Goal: Use online tool/utility: Use online tool/utility

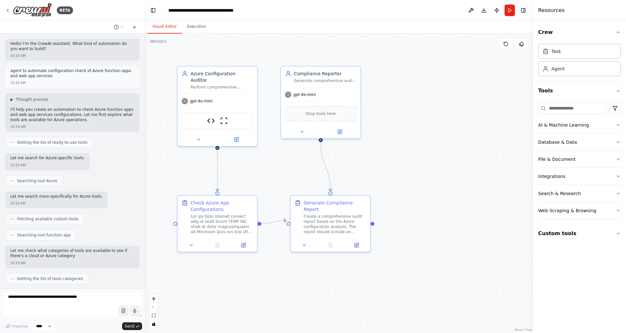
scroll to position [2545, 0]
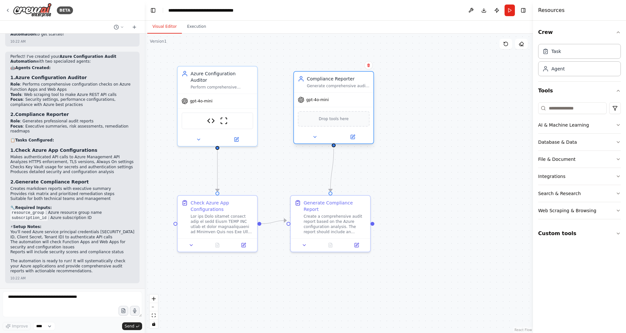
drag, startPoint x: 319, startPoint y: 87, endPoint x: 330, endPoint y: 90, distance: 11.7
click at [330, 90] on div "Compliance Reporter Generate comprehensive audit reports summarizing configurat…" at bounding box center [333, 107] width 81 height 73
click at [618, 215] on button "Web Scraping & Browsing" at bounding box center [579, 210] width 83 height 17
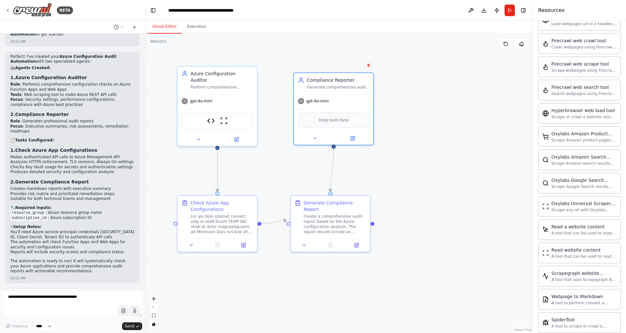
scroll to position [212, 0]
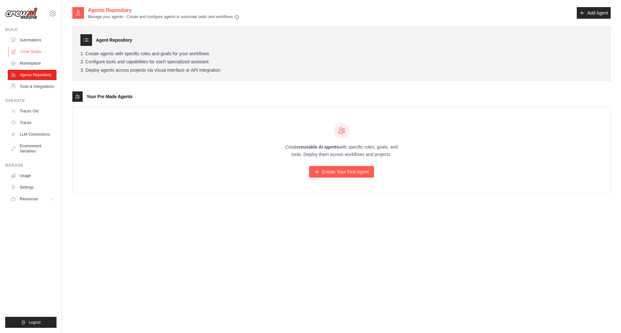
click at [33, 50] on link "Crew Studio" at bounding box center [32, 51] width 49 height 10
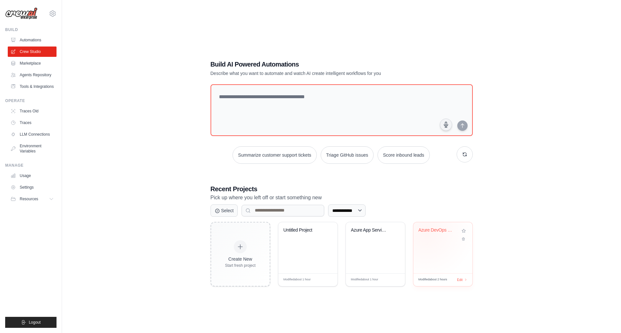
click at [426, 232] on div "Azure DevOps Pipeline Creator" at bounding box center [437, 231] width 39 height 8
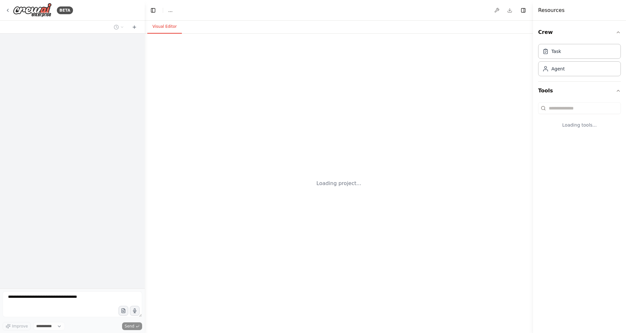
select select "****"
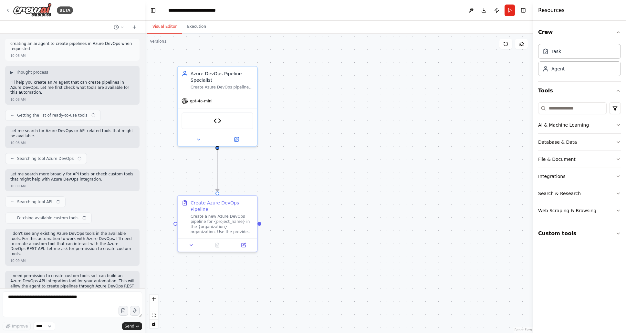
scroll to position [720, 0]
